Goal: Answer question/provide support: Answer question/provide support

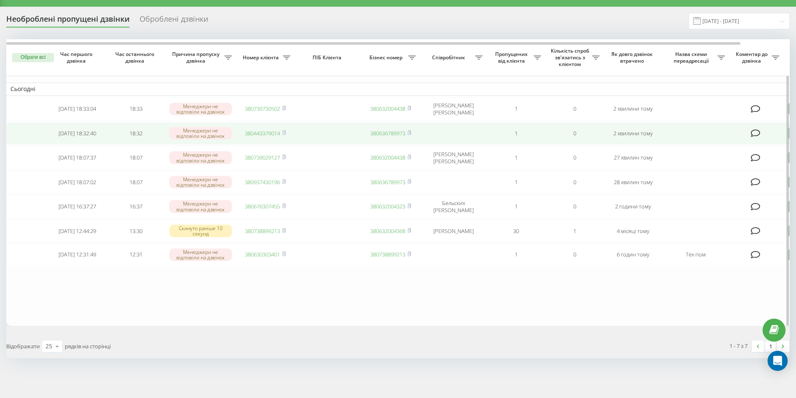
scroll to position [24, 0]
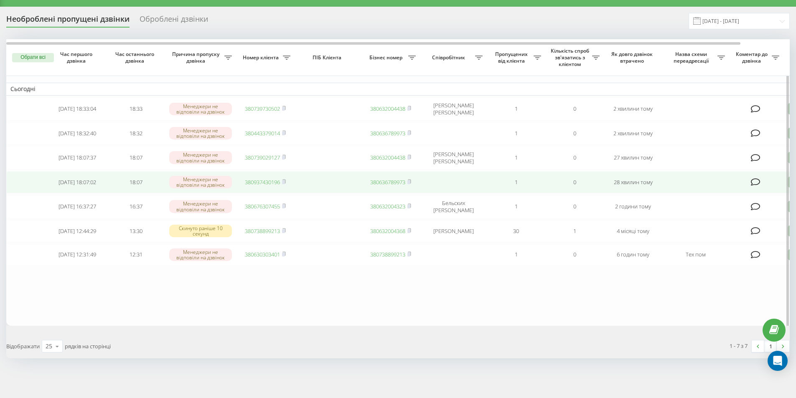
click at [258, 179] on link "380937430196" at bounding box center [262, 183] width 35 height 8
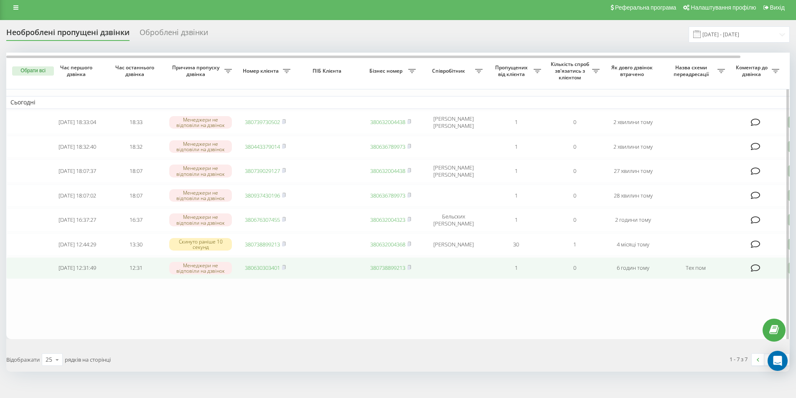
scroll to position [0, 0]
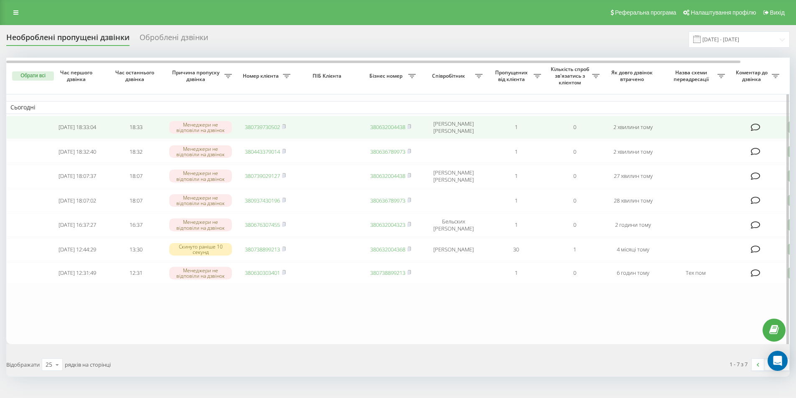
click at [258, 126] on link "380739730502" at bounding box center [262, 127] width 35 height 8
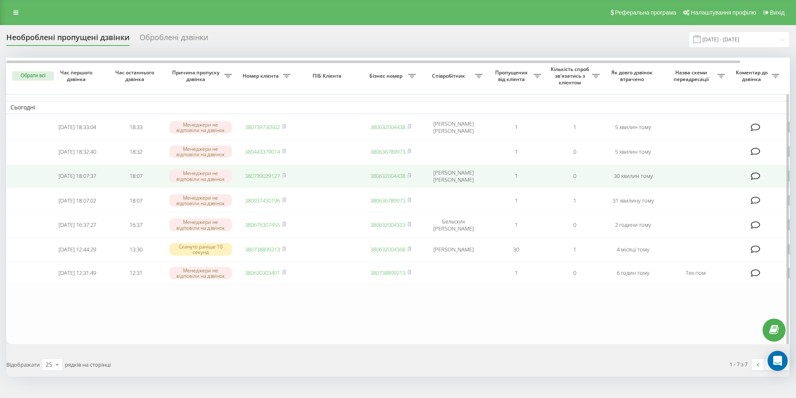
click at [256, 177] on link "380739029127" at bounding box center [262, 176] width 35 height 8
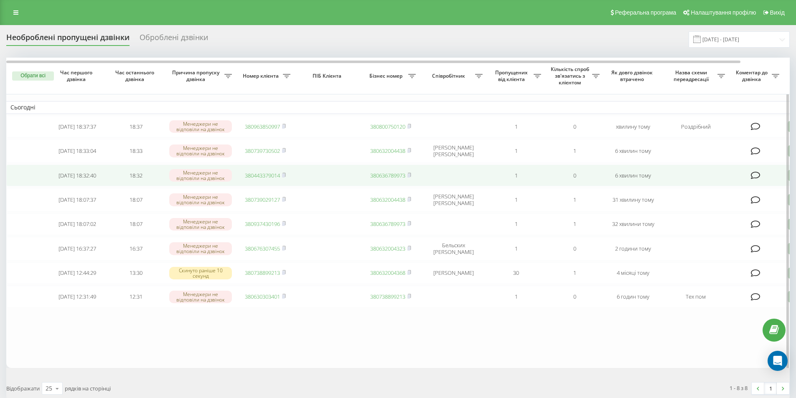
click at [253, 176] on link "380443379014" at bounding box center [262, 176] width 35 height 8
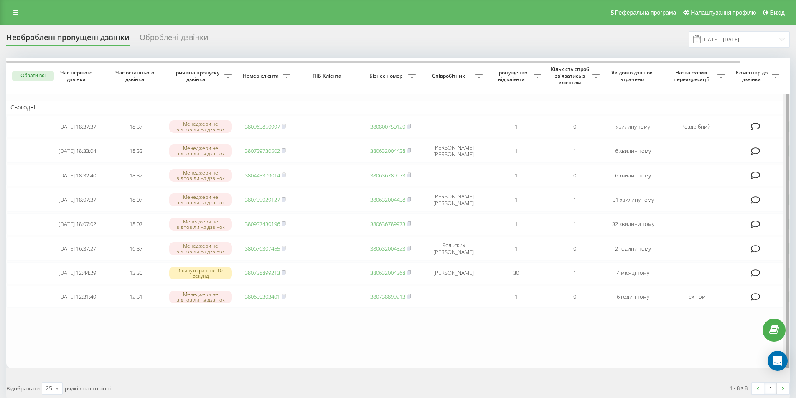
click at [789, 128] on div at bounding box center [788, 216] width 3 height 317
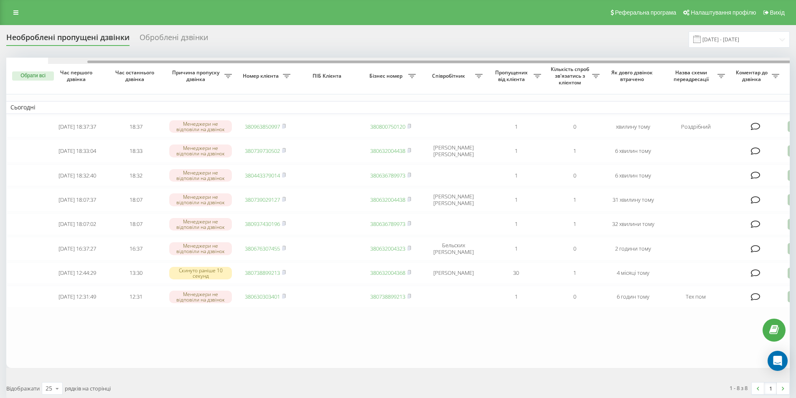
scroll to position [0, 52]
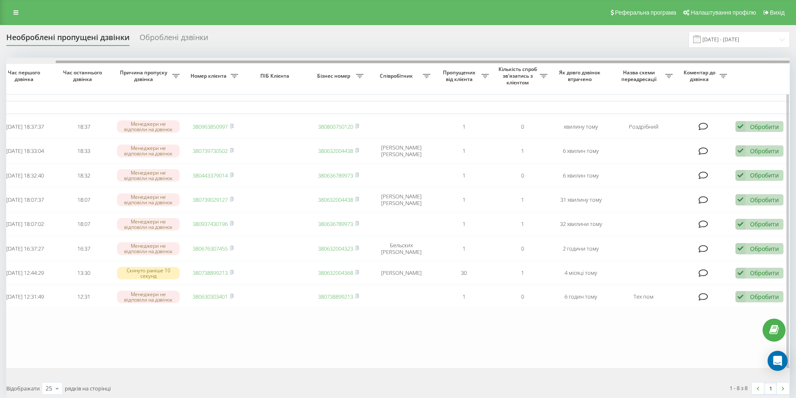
drag, startPoint x: 388, startPoint y: 61, endPoint x: 521, endPoint y: 63, distance: 133.4
click at [521, 63] on div at bounding box center [423, 62] width 735 height 3
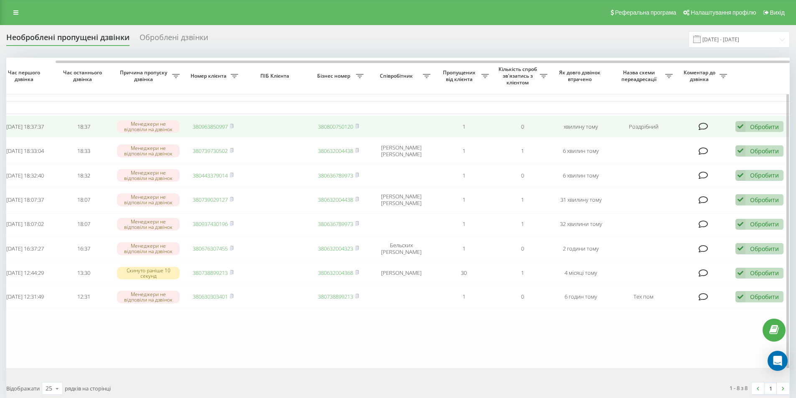
click at [759, 128] on div "Обробити" at bounding box center [764, 127] width 29 height 8
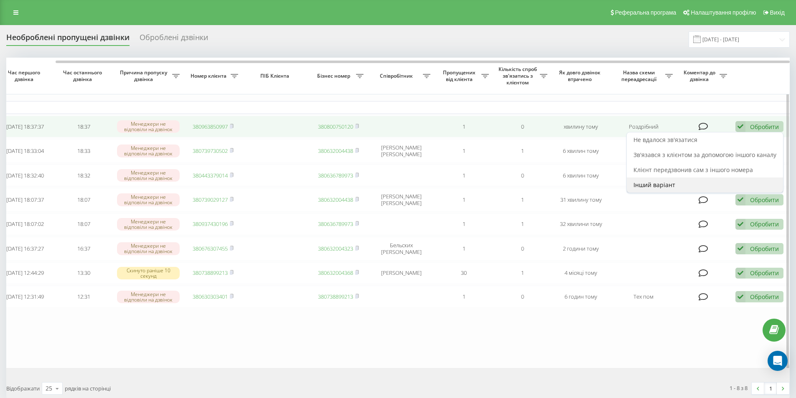
click at [670, 185] on span "Інший варіант" at bounding box center [655, 185] width 42 height 8
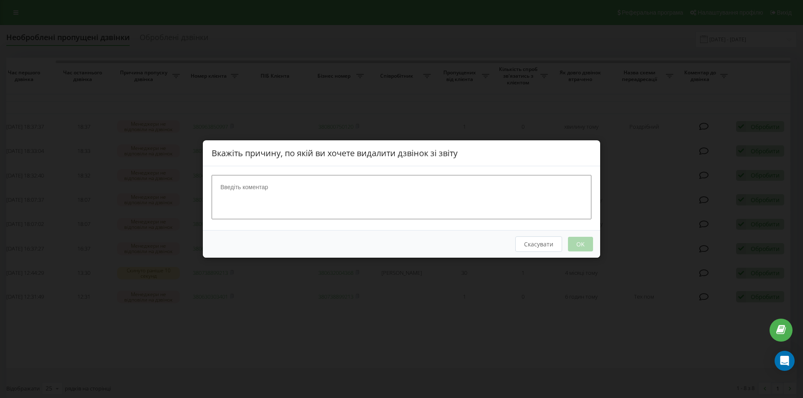
click at [311, 193] on textarea at bounding box center [402, 197] width 380 height 44
type textarea "тест."
click at [582, 242] on button "OK" at bounding box center [580, 244] width 25 height 15
